Goal: Task Accomplishment & Management: Use online tool/utility

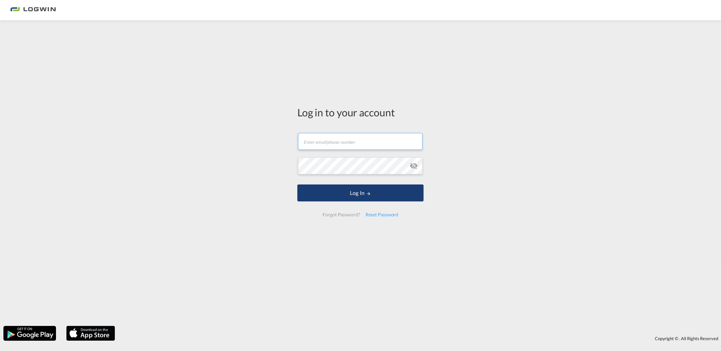
type input "[PERSON_NAME][EMAIL_ADDRESS][DOMAIN_NAME]"
click at [378, 187] on button "Log In" at bounding box center [360, 193] width 126 height 17
